Goal: Find contact information: Obtain details needed to contact an individual or organization

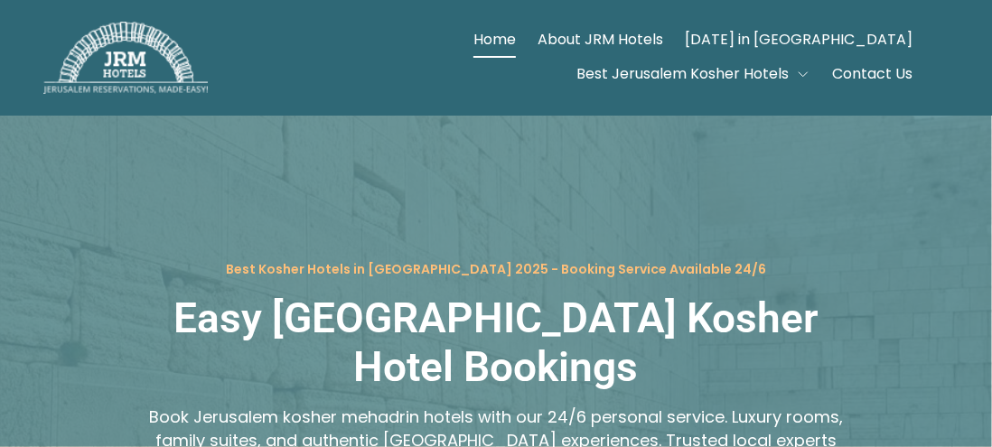
click at [849, 70] on link "Contact Us" at bounding box center [872, 74] width 80 height 33
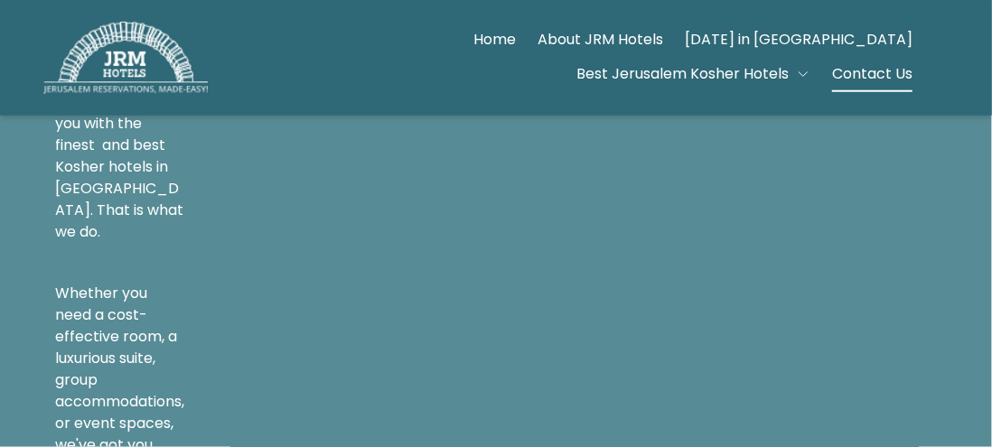
scroll to position [1084, 0]
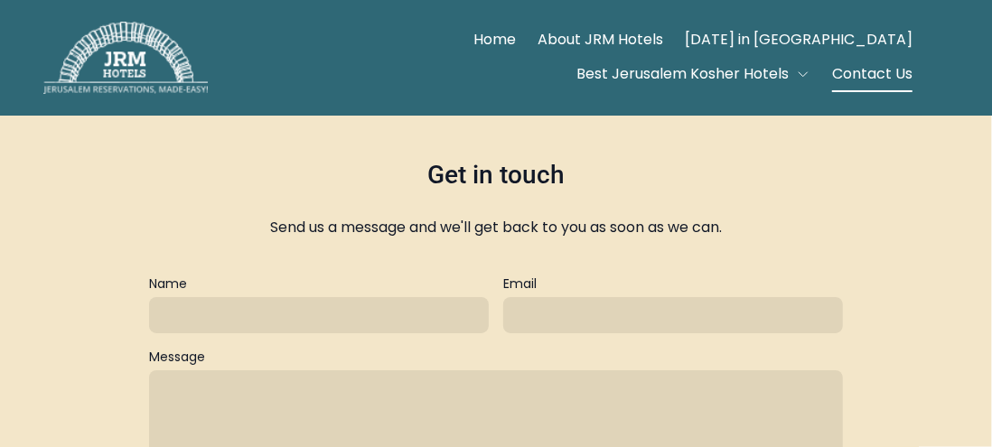
click at [196, 205] on div "Get in touch Send us a message and we'll get back to you as soon as we can." at bounding box center [496, 199] width 694 height 80
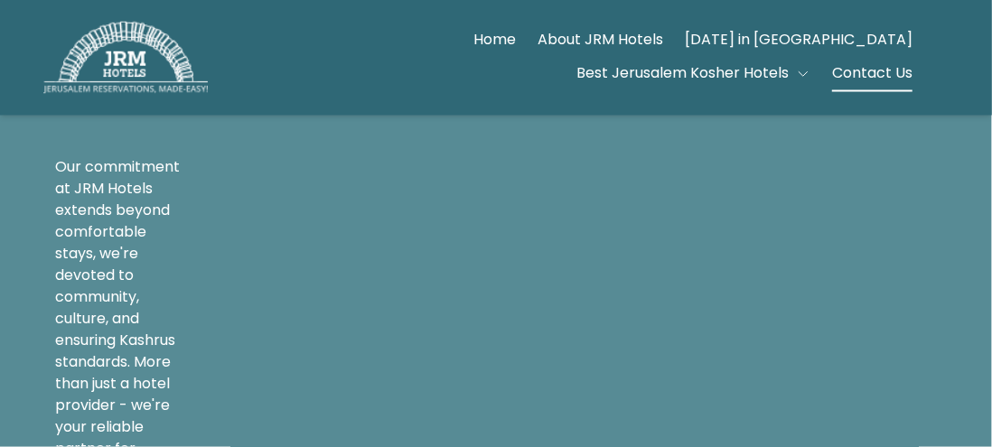
scroll to position [1696, 0]
